Goal: Task Accomplishment & Management: Use online tool/utility

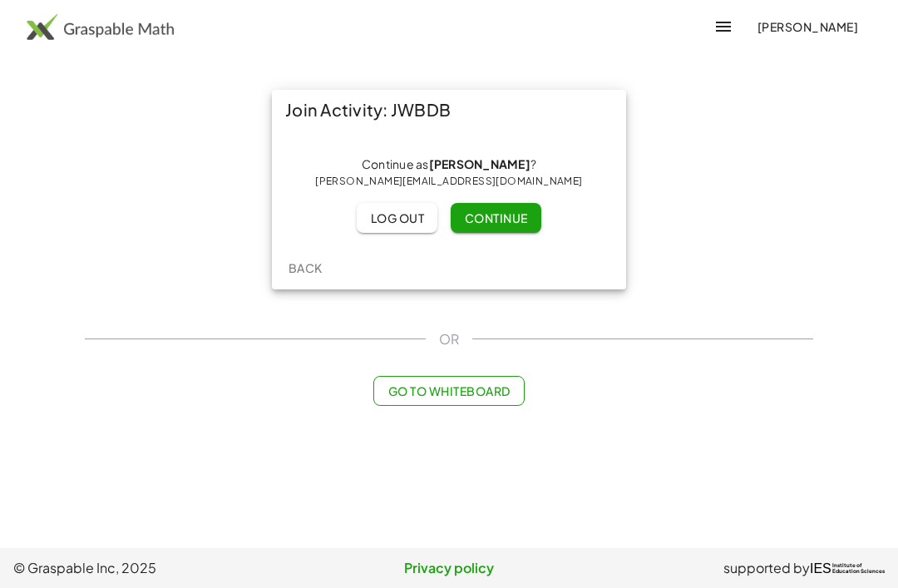
click at [265, 218] on span "Continue" at bounding box center [495, 217] width 63 height 15
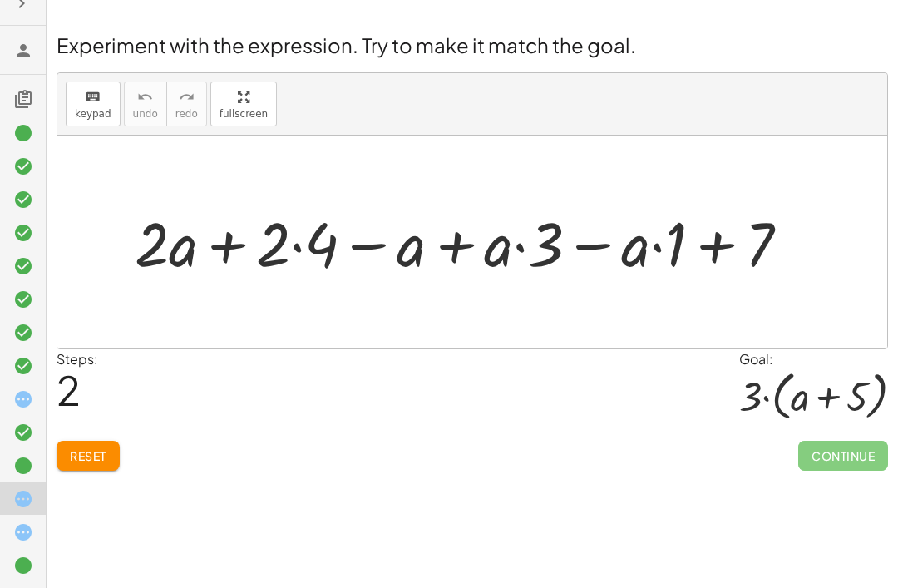
scroll to position [18, 0]
click at [20, 464] on icon at bounding box center [23, 466] width 20 height 20
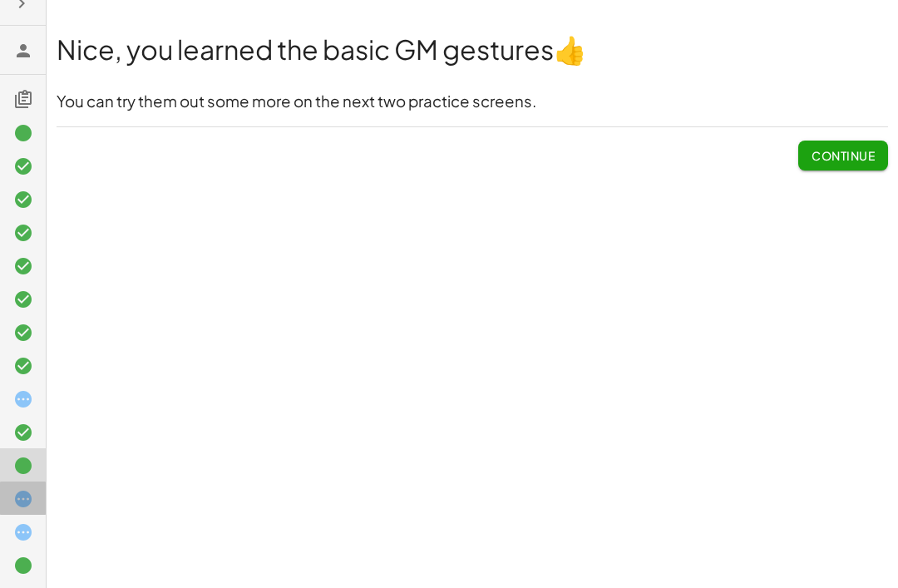
click at [27, 497] on icon at bounding box center [23, 499] width 20 height 20
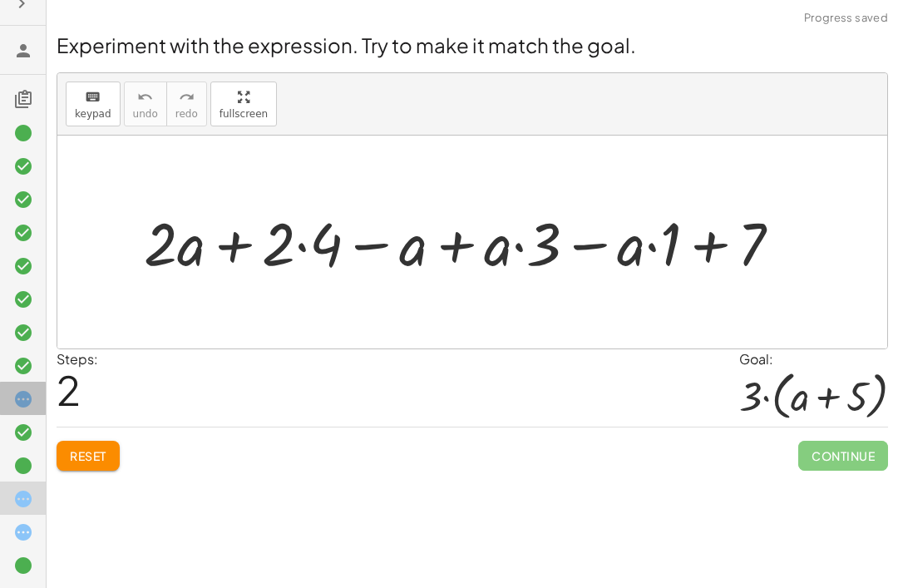
click at [18, 397] on icon at bounding box center [23, 399] width 20 height 20
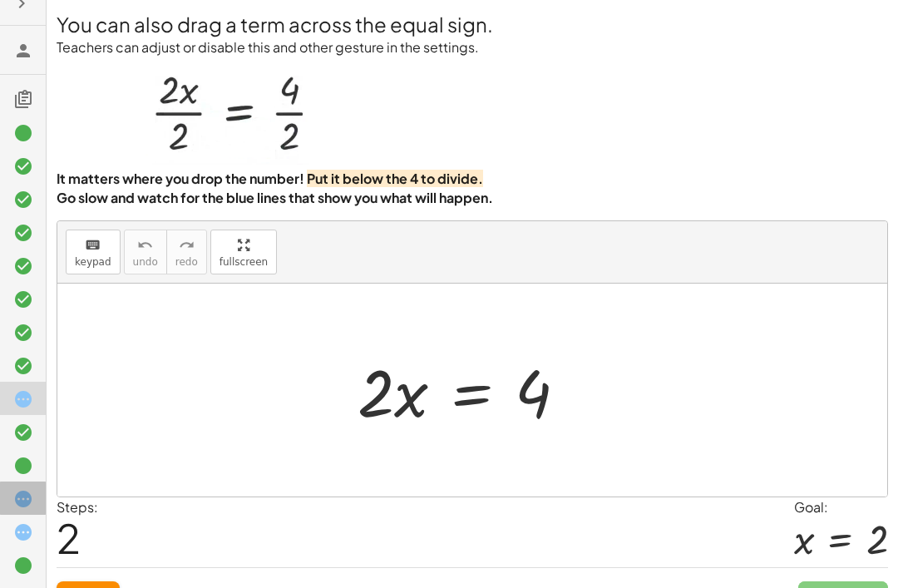
click at [23, 503] on icon at bounding box center [23, 499] width 20 height 20
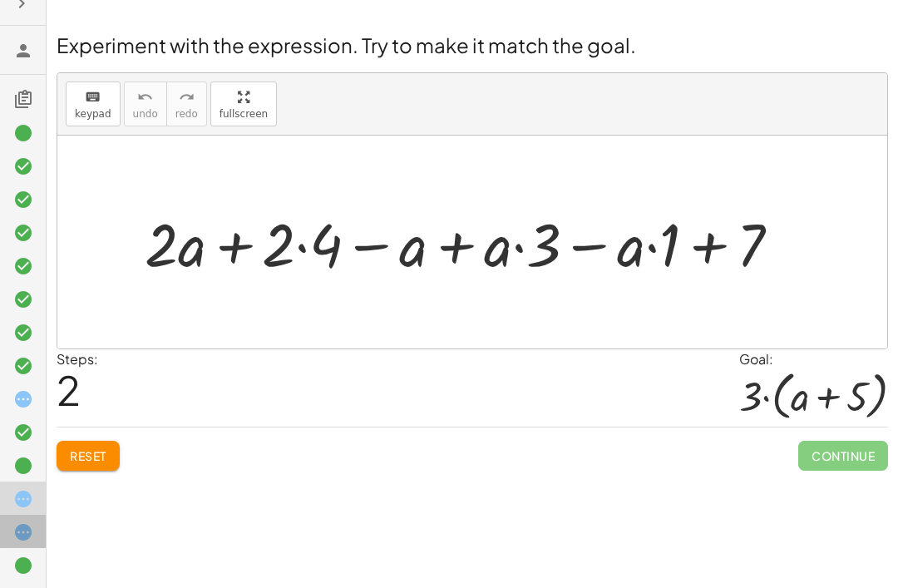
click at [32, 523] on icon at bounding box center [23, 532] width 20 height 20
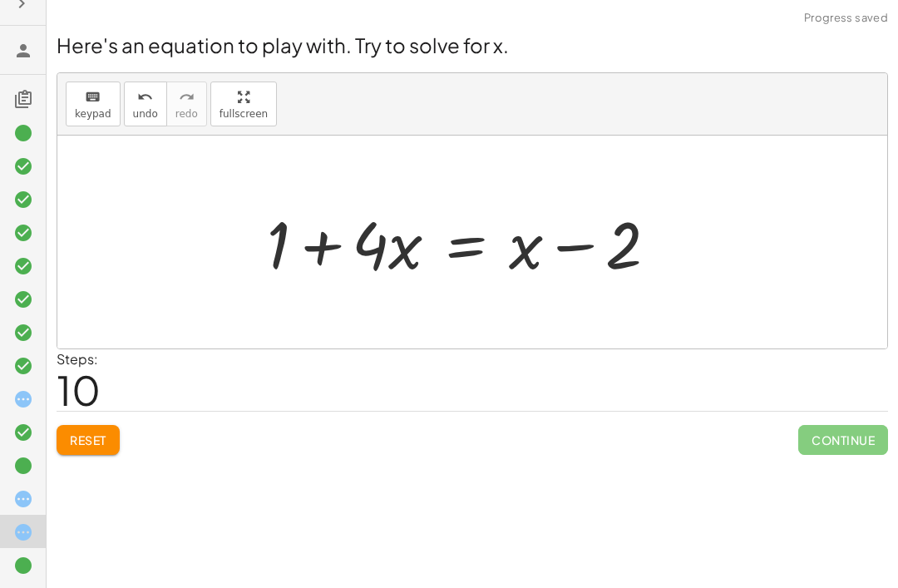
click at [91, 441] on span "Reset" at bounding box center [88, 439] width 37 height 15
